Goal: Information Seeking & Learning: Learn about a topic

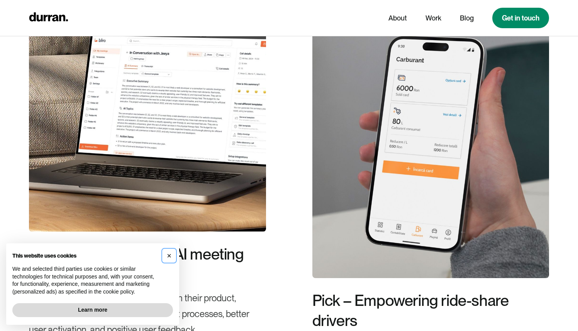
click at [170, 256] on span "×" at bounding box center [169, 255] width 5 height 8
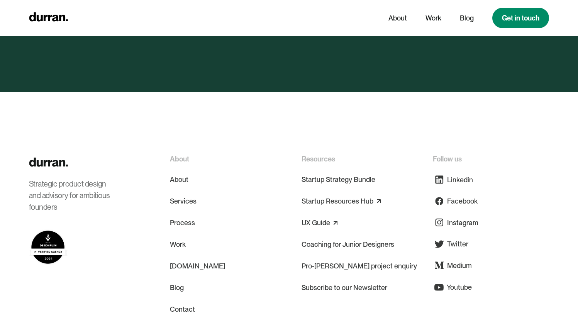
scroll to position [3777, 0]
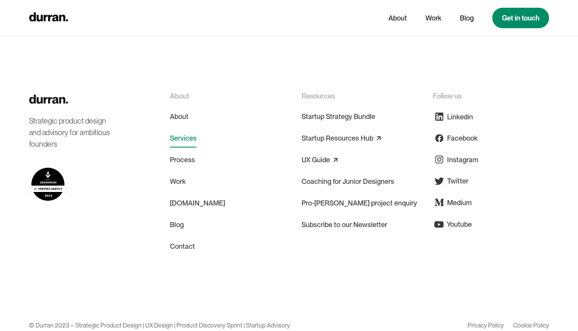
click at [190, 129] on link "Services" at bounding box center [183, 138] width 27 height 19
click at [187, 129] on link "Services" at bounding box center [183, 138] width 27 height 19
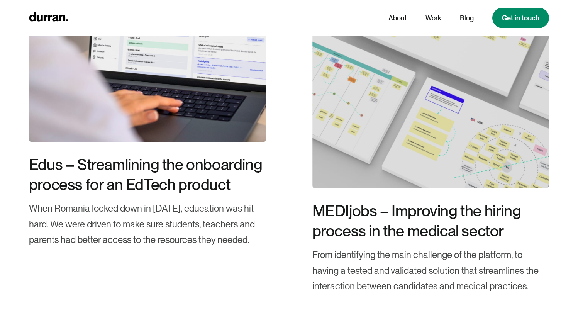
scroll to position [2870, 0]
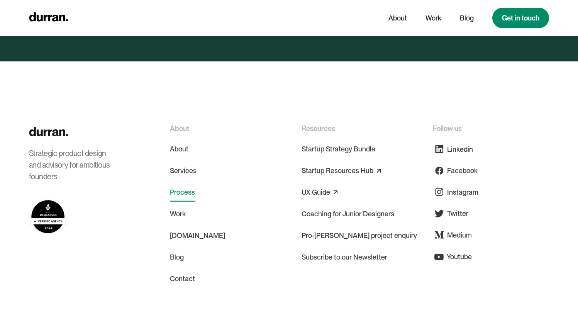
click at [182, 183] on link "Process" at bounding box center [182, 192] width 25 height 19
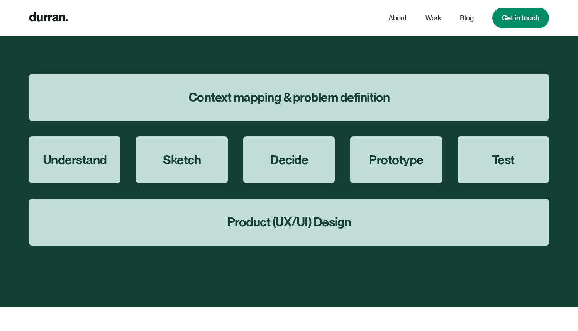
scroll to position [2783, 0]
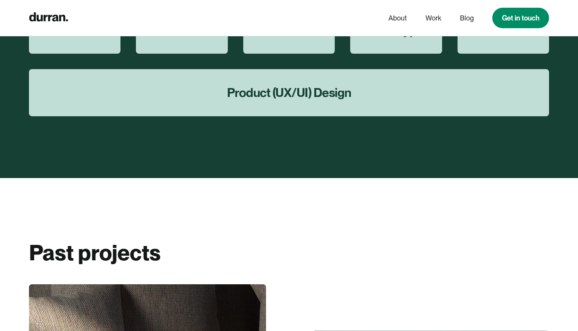
click at [264, 104] on div "Product (UX/UI) Design" at bounding box center [289, 92] width 520 height 47
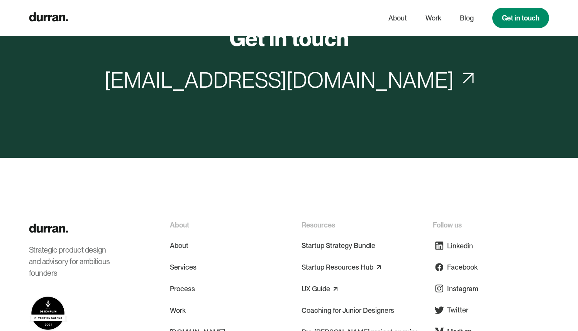
scroll to position [5485, 0]
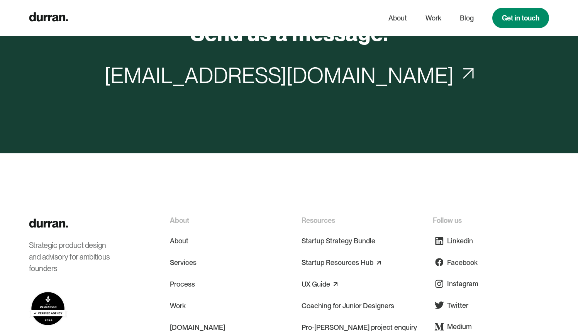
scroll to position [6692, 0]
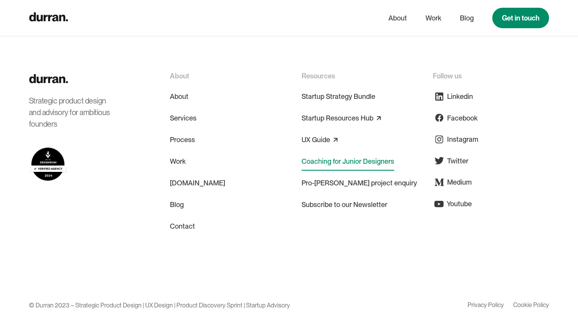
click at [341, 165] on link "Coaching for Junior Designers" at bounding box center [348, 161] width 93 height 19
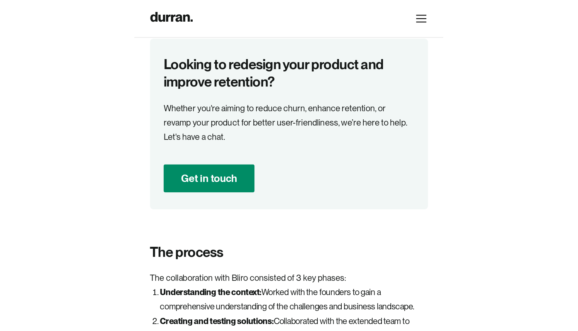
scroll to position [1739, 0]
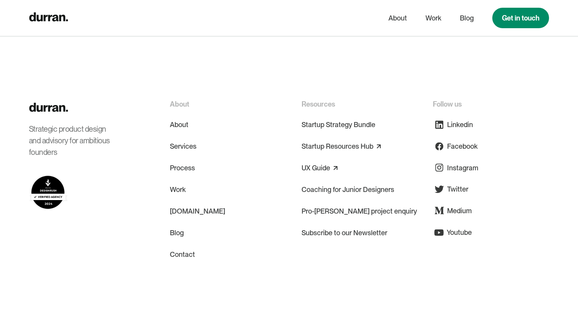
scroll to position [1889, 0]
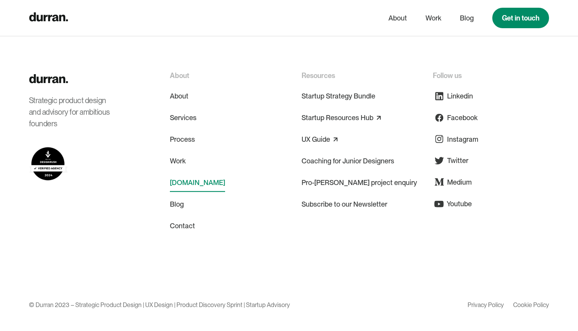
click at [204, 185] on link "[DOMAIN_NAME]" at bounding box center [197, 182] width 55 height 19
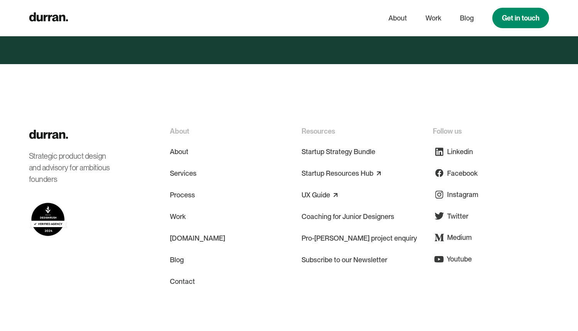
scroll to position [4002, 0]
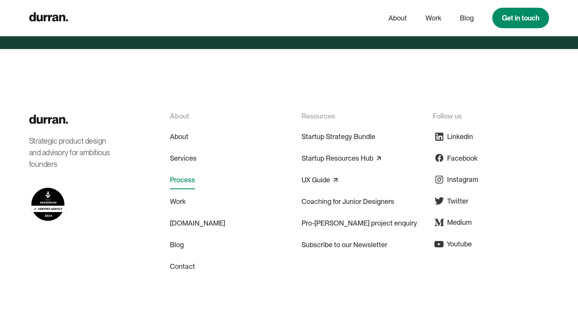
click at [187, 171] on link "Process" at bounding box center [182, 180] width 25 height 19
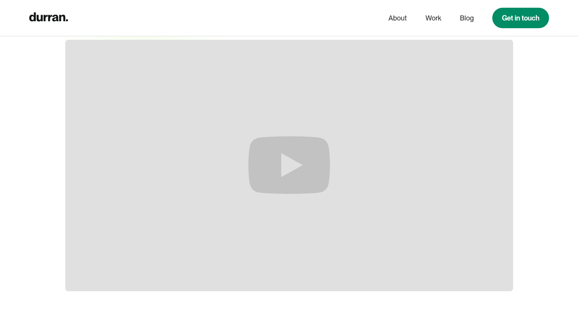
scroll to position [234, 0]
